Goal: Find specific page/section: Find specific page/section

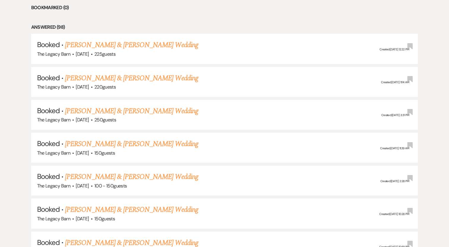
scroll to position [309, 0]
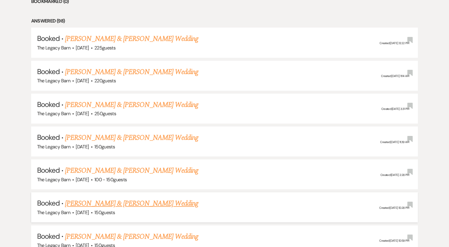
click at [147, 201] on link "[PERSON_NAME] & [PERSON_NAME] Wedding" at bounding box center [131, 203] width 133 height 11
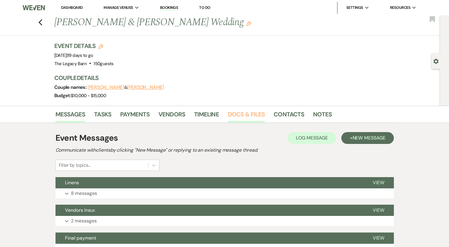
click at [240, 115] on link "Docs & Files" at bounding box center [246, 116] width 37 height 13
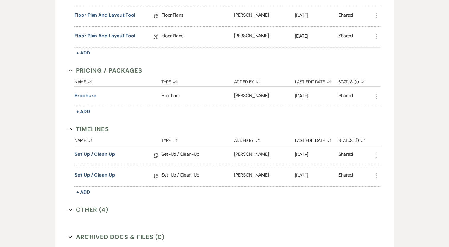
scroll to position [617, 0]
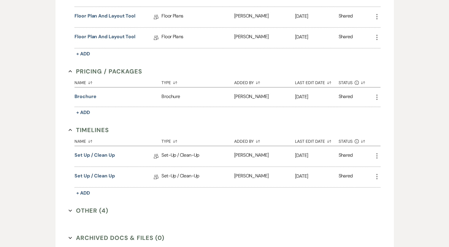
click at [105, 206] on button "Other (4) Expand" at bounding box center [89, 210] width 40 height 9
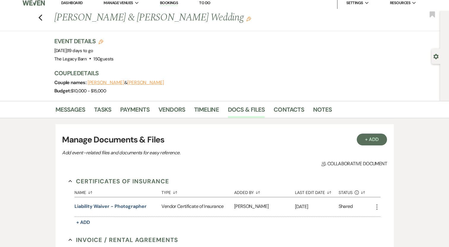
scroll to position [1, 0]
